Goal: Information Seeking & Learning: Stay updated

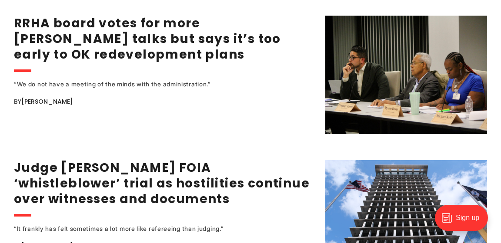
scroll to position [1056, 0]
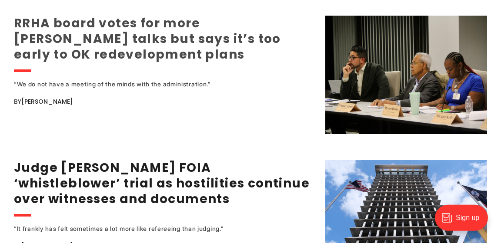
click at [218, 19] on link "RRHA board votes for more Gilpin talks but says it’s too early to OK redevelopm…" at bounding box center [147, 39] width 267 height 48
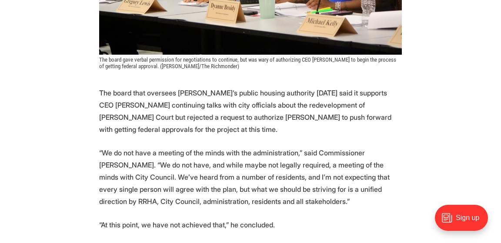
scroll to position [393, 0]
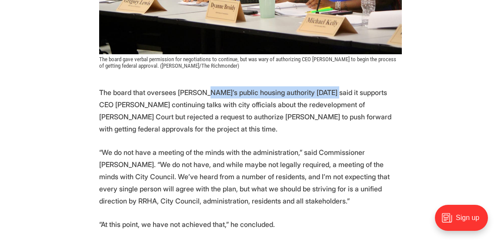
drag, startPoint x: 214, startPoint y: 75, endPoint x: 350, endPoint y: 81, distance: 136.2
click at [351, 87] on p "The board that oversees Richmond’s public housing authority on Wednesday said i…" at bounding box center [250, 111] width 303 height 49
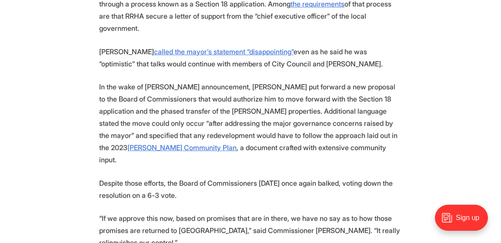
scroll to position [985, 0]
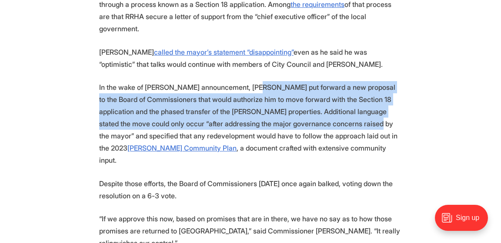
drag, startPoint x: 259, startPoint y: 68, endPoint x: 394, endPoint y: 105, distance: 140.3
click at [394, 105] on p "In the wake of Avula’s announcement, Nesmith put forward a new proposal to the …" at bounding box center [250, 123] width 303 height 85
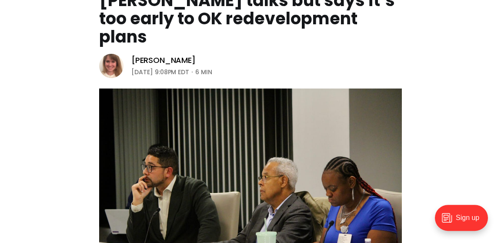
scroll to position [0, 0]
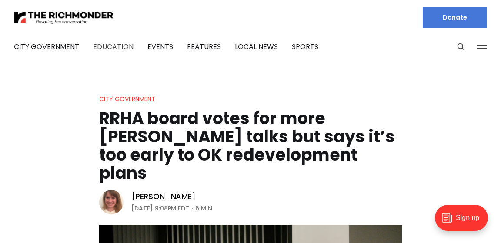
click at [120, 43] on link "Education" at bounding box center [113, 47] width 40 height 10
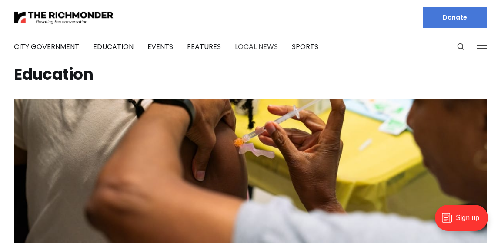
click at [247, 48] on link "Local News" at bounding box center [256, 47] width 43 height 10
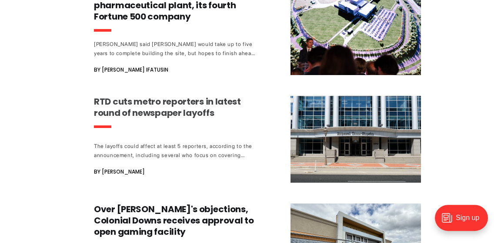
scroll to position [873, 0]
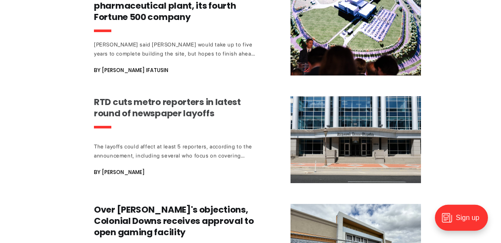
click at [202, 97] on h3 "RTD cuts metro reporters in latest round of newspaper layoffs" at bounding box center [175, 108] width 162 height 23
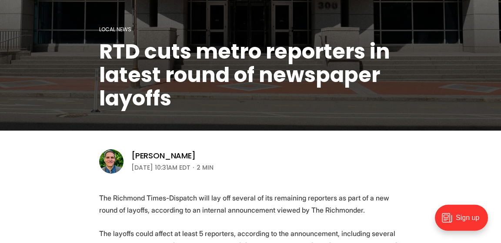
scroll to position [155, 0]
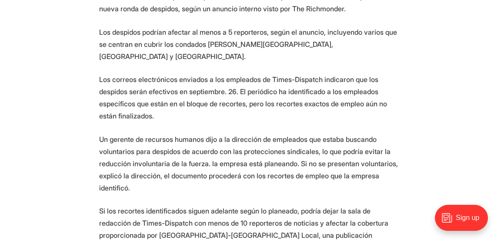
scroll to position [356, 0]
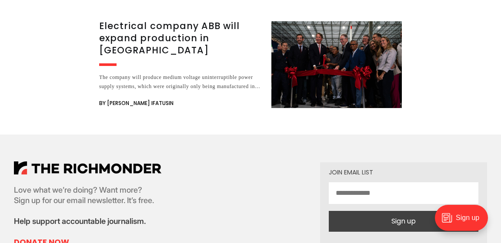
scroll to position [1523, 0]
